Goal: Find specific page/section: Find specific page/section

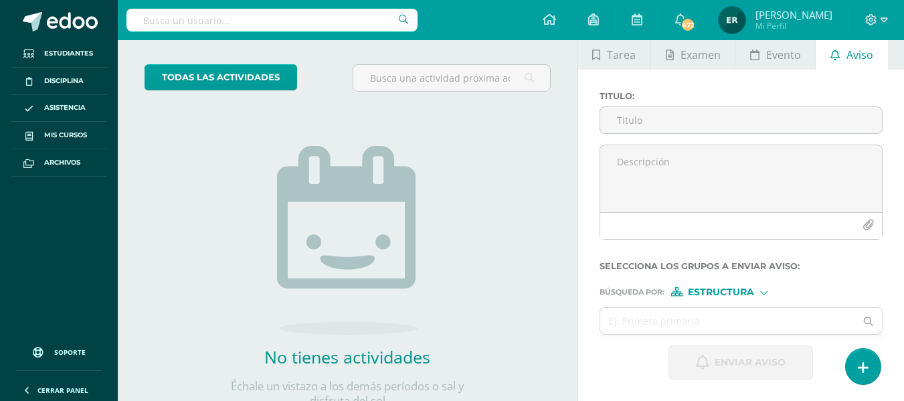
scroll to position [133, 0]
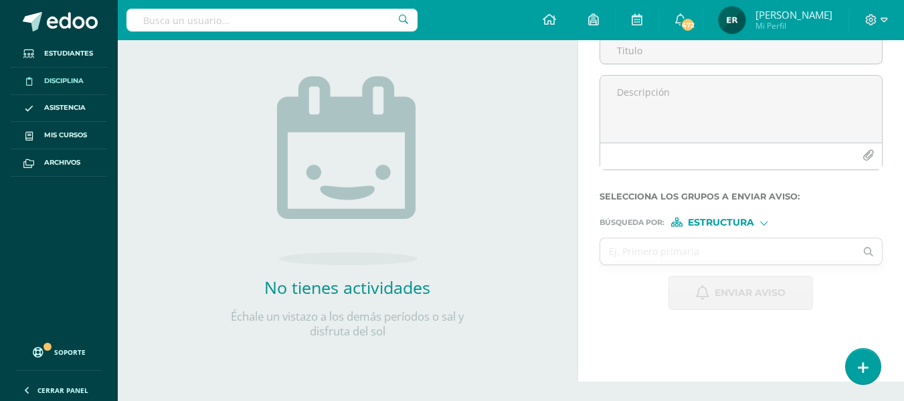
click at [63, 80] on span "Disciplina" at bounding box center [63, 81] width 39 height 11
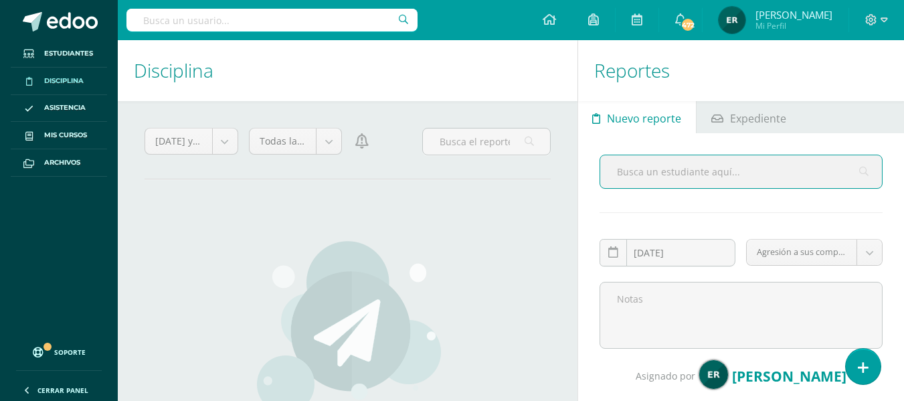
click at [753, 173] on input "text" at bounding box center [741, 171] width 282 height 33
click at [681, 179] on input "text" at bounding box center [741, 171] width 282 height 33
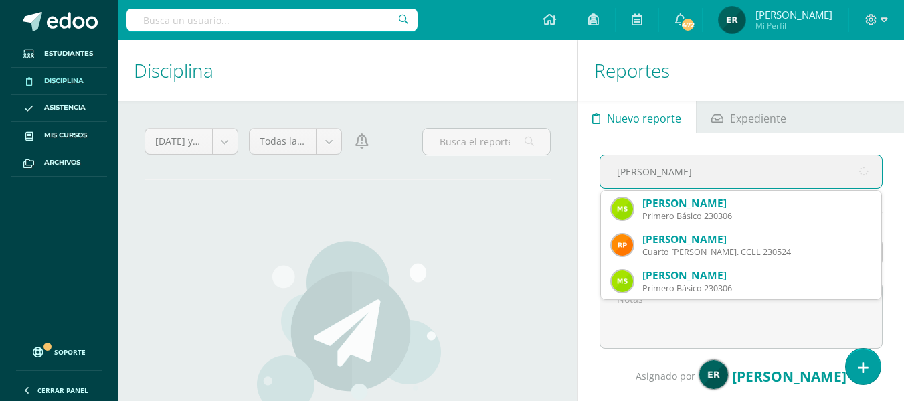
type input "[PERSON_NAME]"
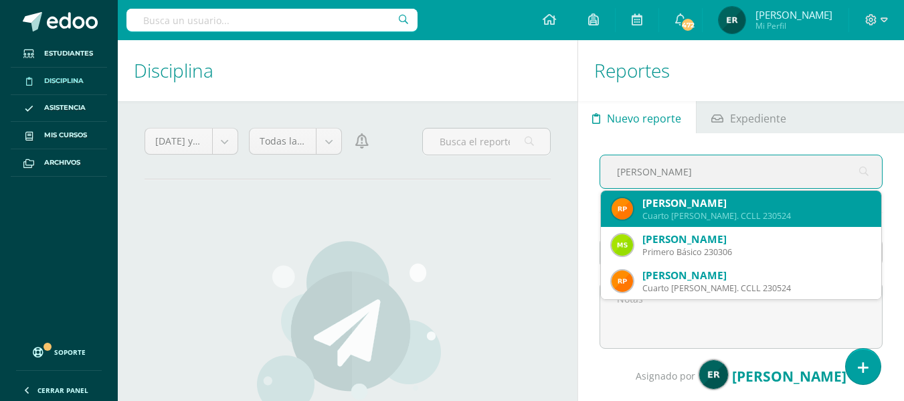
click at [713, 203] on div "[PERSON_NAME]" at bounding box center [757, 203] width 228 height 14
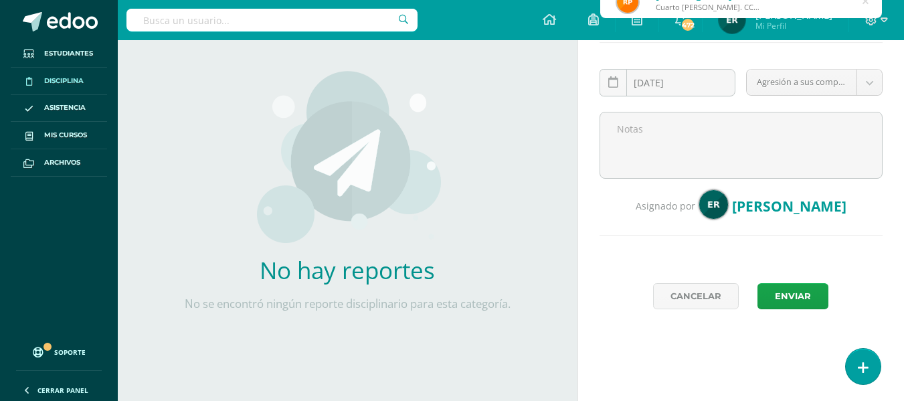
scroll to position [36, 0]
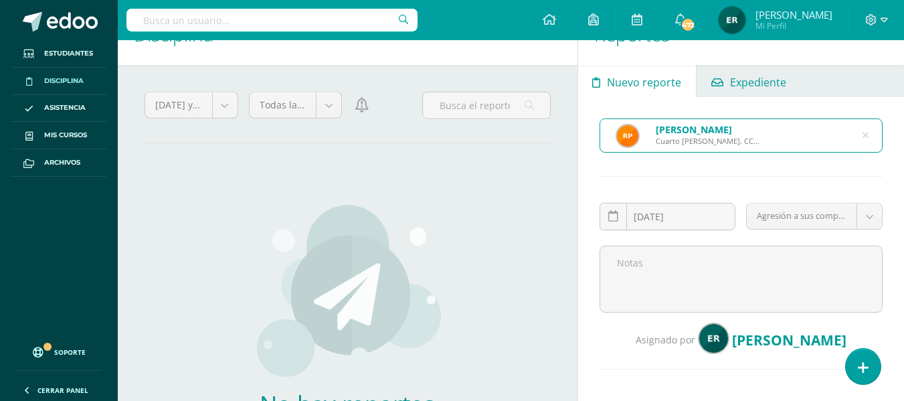
click at [723, 83] on link "Expediente" at bounding box center [749, 81] width 104 height 32
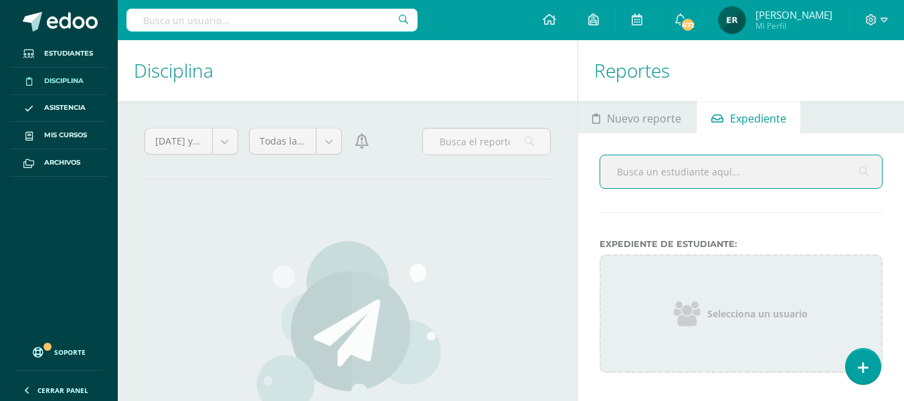
click at [661, 171] on input "text" at bounding box center [741, 171] width 282 height 33
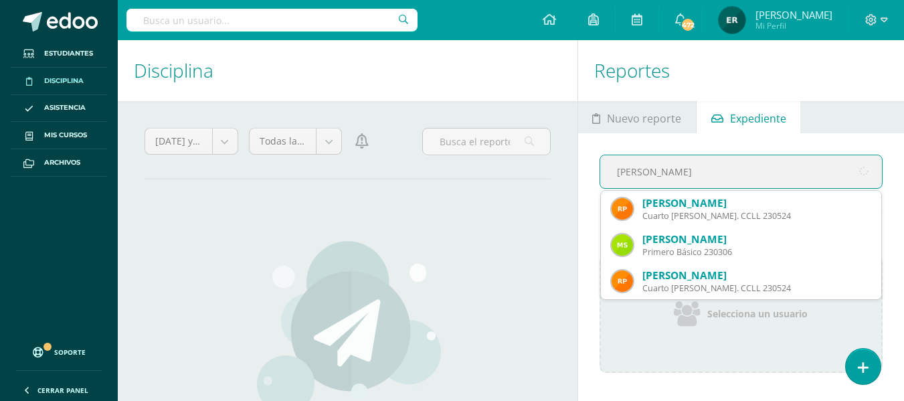
type input "[PERSON_NAME]"
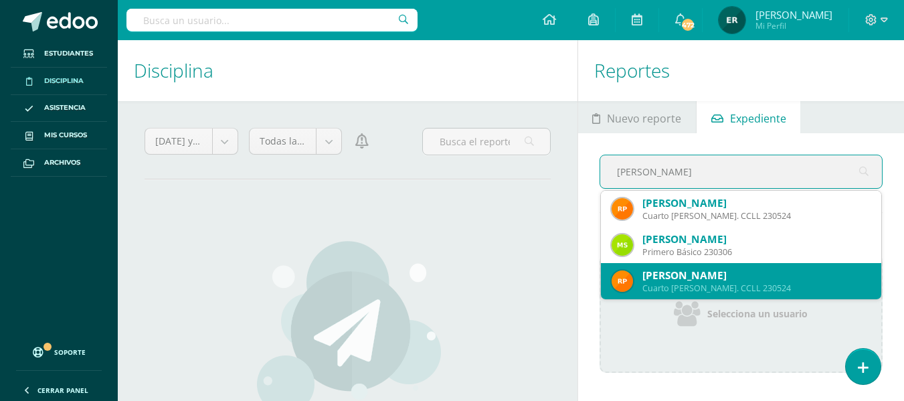
click at [714, 275] on div "[PERSON_NAME]" at bounding box center [757, 275] width 228 height 14
